Goal: Task Accomplishment & Management: Use online tool/utility

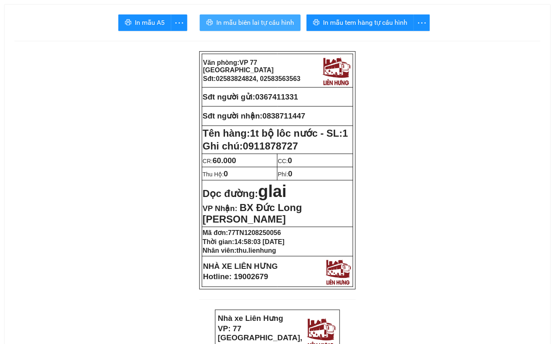
click at [252, 18] on span "In mẫu biên lai tự cấu hình" at bounding box center [255, 22] width 78 height 10
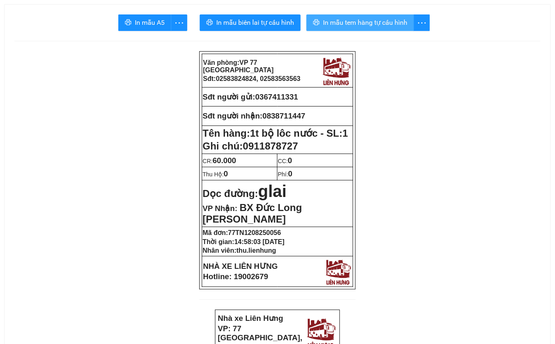
click at [381, 21] on span "In mẫu tem hàng tự cấu hình" at bounding box center [365, 22] width 84 height 10
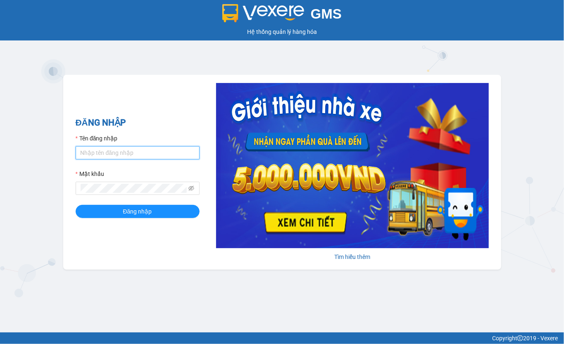
click at [117, 154] on input "Tên đăng nhập" at bounding box center [138, 152] width 124 height 13
type input "thu.lienhung"
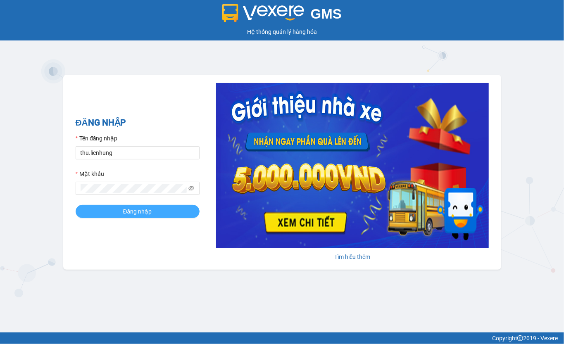
click at [137, 210] on span "Đăng nhập" at bounding box center [137, 211] width 29 height 9
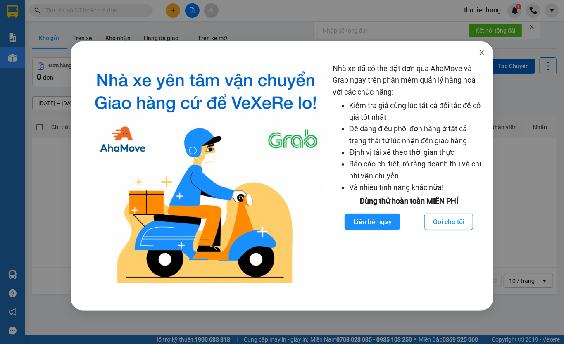
click at [480, 53] on icon "close" at bounding box center [482, 52] width 7 height 7
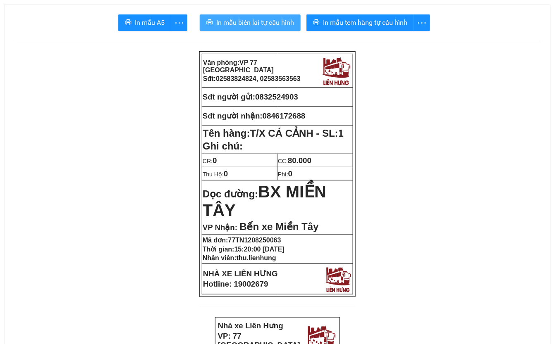
click at [235, 27] on span "In mẫu biên lai tự cấu hình" at bounding box center [255, 22] width 78 height 10
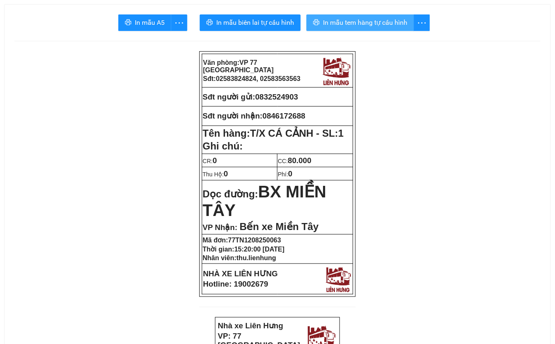
click at [373, 25] on span "In mẫu tem hàng tự cấu hình" at bounding box center [365, 22] width 84 height 10
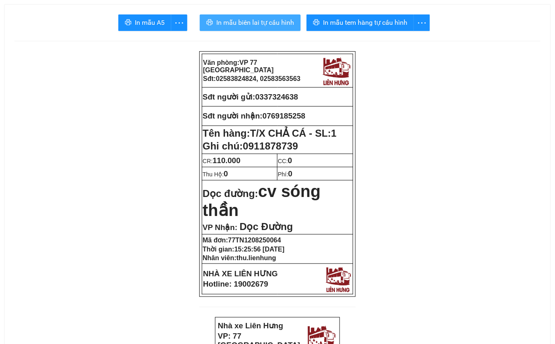
click at [265, 22] on span "In mẫu biên lai tự cấu hình" at bounding box center [255, 22] width 78 height 10
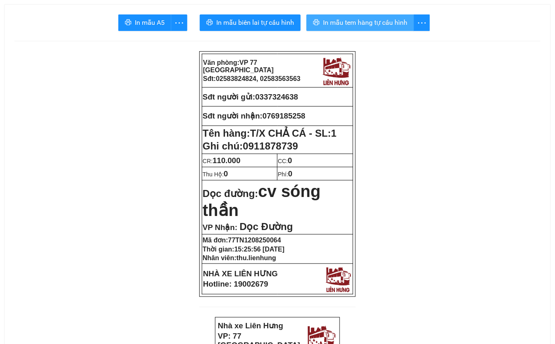
click at [390, 23] on span "In mẫu tem hàng tự cấu hình" at bounding box center [365, 22] width 84 height 10
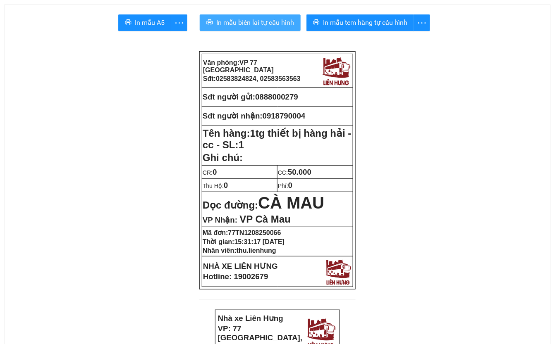
click at [257, 21] on span "In mẫu biên lai tự cấu hình" at bounding box center [255, 22] width 78 height 10
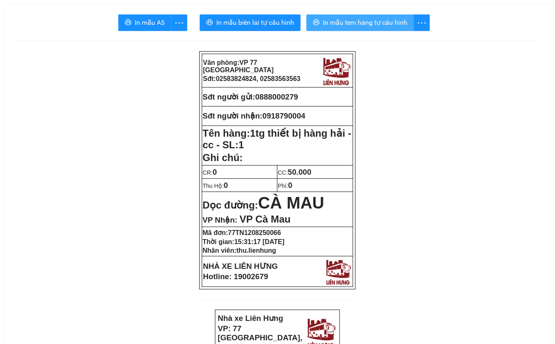
click at [380, 22] on span "In mẫu tem hàng tự cấu hình" at bounding box center [365, 22] width 84 height 10
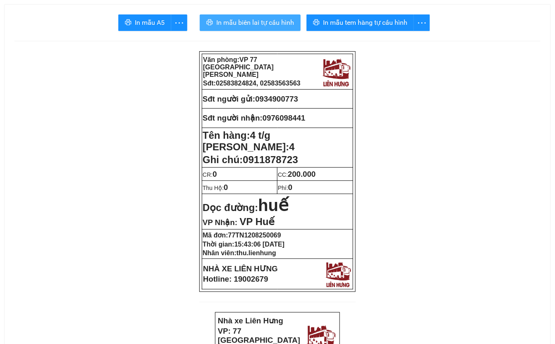
click at [246, 22] on span "In mẫu biên lai tự cấu hình" at bounding box center [255, 22] width 78 height 10
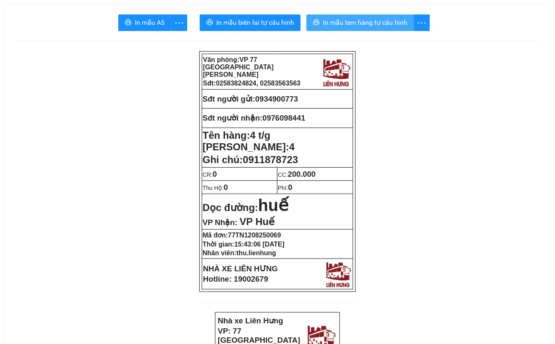
click at [392, 24] on span "In mẫu tem hàng tự cấu hình" at bounding box center [365, 22] width 84 height 10
